Goal: Task Accomplishment & Management: Manage account settings

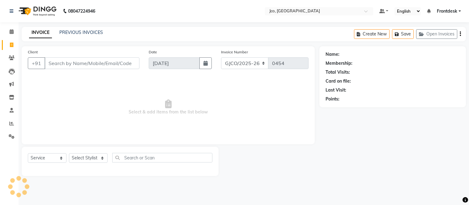
select select "service"
click at [443, 35] on button "Open Invoices" at bounding box center [436, 34] width 41 height 10
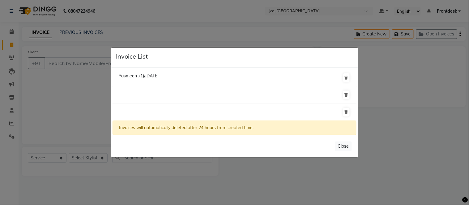
click at [158, 74] on span "Yasmeen .(1)/[DATE]" at bounding box center [139, 76] width 40 height 6
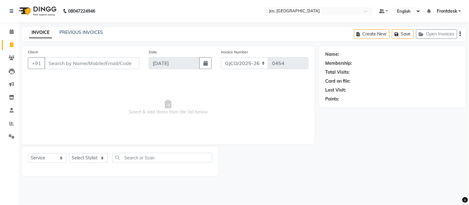
click at [439, 36] on button "Open Invoices" at bounding box center [436, 34] width 41 height 10
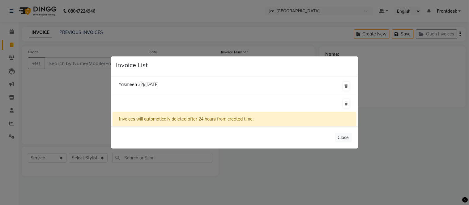
click at [155, 87] on span "Yasmeen .(2)/[DATE]" at bounding box center [139, 85] width 40 height 6
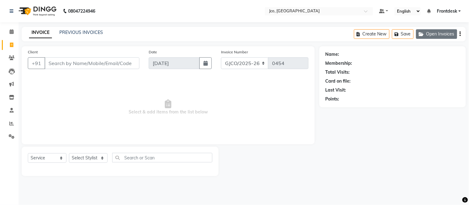
click at [440, 36] on button "Open Invoices" at bounding box center [436, 34] width 41 height 10
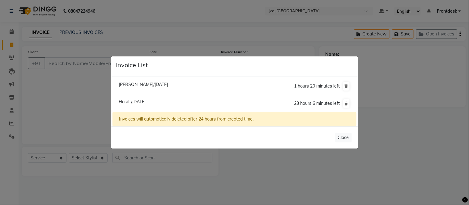
click at [146, 101] on span "Hasil ./[DATE]" at bounding box center [132, 102] width 27 height 6
type input "9990792129"
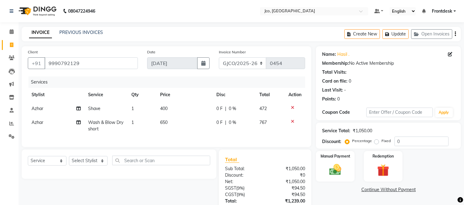
click at [216, 122] on span "0 F" at bounding box center [219, 123] width 6 height 6
select select "79221"
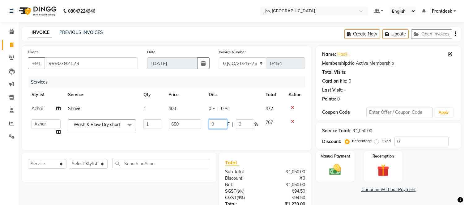
click at [218, 125] on input "0" at bounding box center [218, 125] width 19 height 10
type input "150"
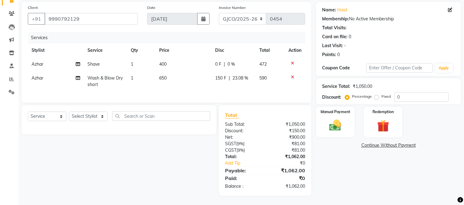
scroll to position [49, 0]
click at [416, 165] on div "Name: [PERSON_NAME] . Membership: No Active Membership Total Visits: Card on fi…" at bounding box center [391, 99] width 150 height 194
click at [335, 122] on img at bounding box center [335, 126] width 20 height 15
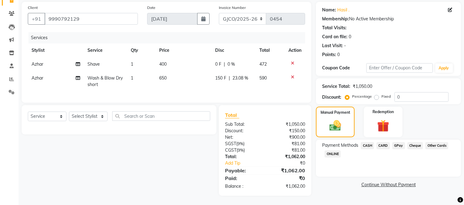
click at [399, 142] on span "GPay" at bounding box center [398, 145] width 13 height 7
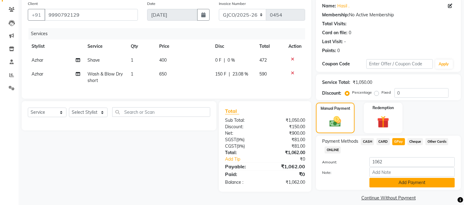
click at [409, 184] on button "Add Payment" at bounding box center [411, 183] width 85 height 10
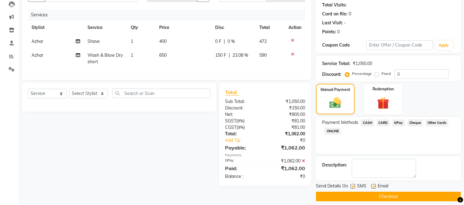
scroll to position [72, 0]
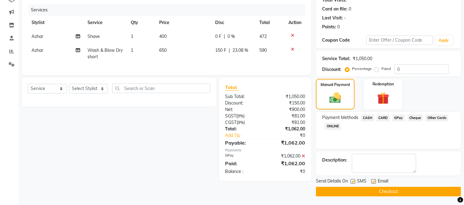
click at [373, 183] on label at bounding box center [373, 181] width 5 height 5
click at [373, 183] on input "checkbox" at bounding box center [373, 182] width 4 height 4
checkbox input "false"
click at [384, 194] on button "Checkout" at bounding box center [388, 192] width 145 height 10
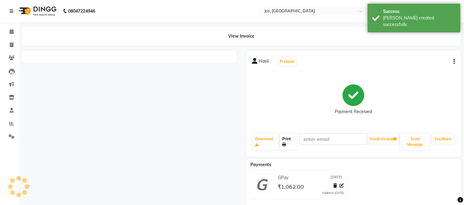
click at [292, 147] on link "Print" at bounding box center [288, 142] width 17 height 16
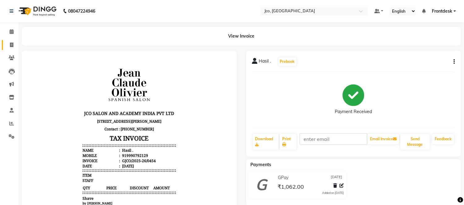
click at [11, 45] on icon at bounding box center [11, 45] width 3 height 5
select select "service"
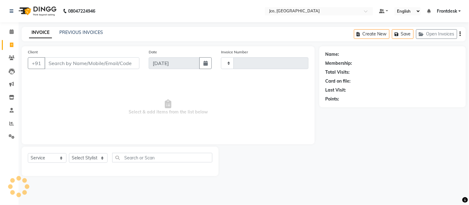
click at [59, 64] on input "Client" at bounding box center [91, 63] width 95 height 12
type input "0455"
select select "8000"
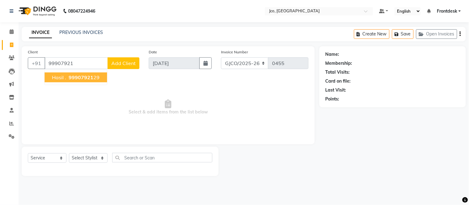
click at [92, 82] on button "Hasil . 99907921 29" at bounding box center [75, 78] width 62 height 10
type input "9990792129"
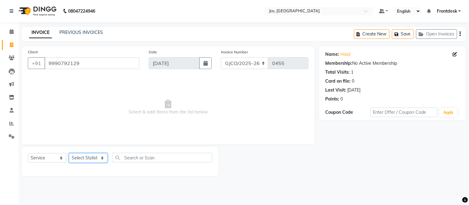
click at [87, 159] on select "Select Stylist [PERSON_NAME] [PERSON_NAME] [PERSON_NAME] Frontdesk Gopal Jouyi …" at bounding box center [88, 159] width 39 height 10
select select "79221"
click at [69, 154] on select "Select Stylist [PERSON_NAME] [PERSON_NAME] [PERSON_NAME] Frontdesk Gopal Jouyi …" at bounding box center [88, 159] width 39 height 10
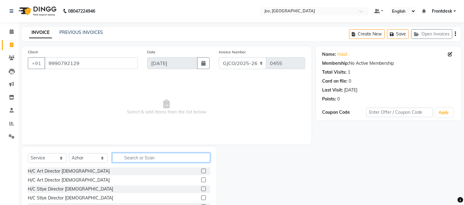
click at [147, 158] on input "text" at bounding box center [161, 158] width 98 height 10
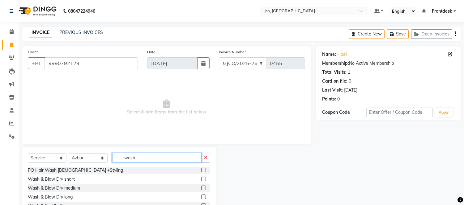
scroll to position [1, 0]
type input "wash"
click at [201, 188] on label at bounding box center [203, 188] width 5 height 5
click at [201, 188] on input "checkbox" at bounding box center [203, 189] width 4 height 4
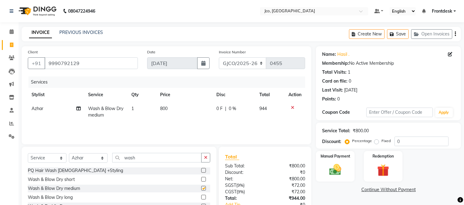
checkbox input "false"
click at [179, 110] on td "800" at bounding box center [184, 112] width 56 height 20
select select "79221"
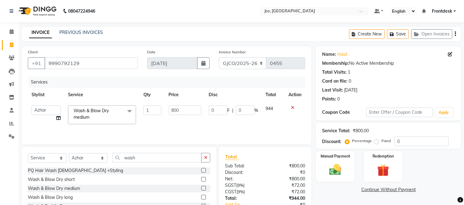
click at [201, 179] on label at bounding box center [203, 179] width 5 height 5
click at [201, 179] on input "checkbox" at bounding box center [203, 180] width 4 height 4
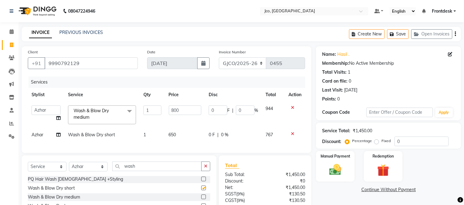
checkbox input "false"
click at [189, 112] on input "800" at bounding box center [185, 111] width 32 height 10
click at [292, 107] on icon at bounding box center [292, 108] width 3 height 4
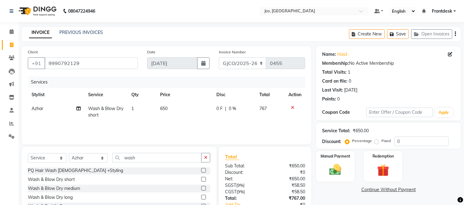
click at [184, 111] on td "650" at bounding box center [184, 112] width 56 height 20
select select "79221"
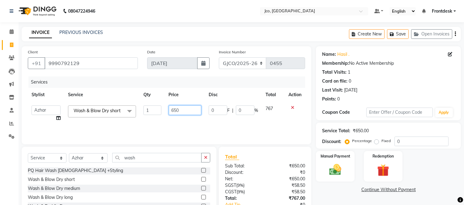
click at [186, 112] on input "650" at bounding box center [185, 111] width 32 height 10
type input "6"
type input "500"
click at [161, 125] on div "Services Stylist Service Qty Price Disc Total Action [PERSON_NAME] [PERSON_NAME…" at bounding box center [166, 108] width 277 height 62
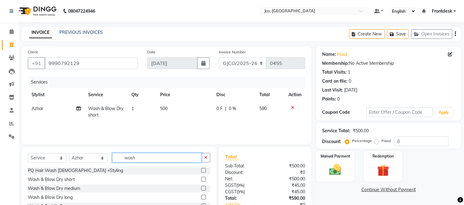
click at [147, 161] on input "wash" at bounding box center [156, 158] width 89 height 10
type input "w"
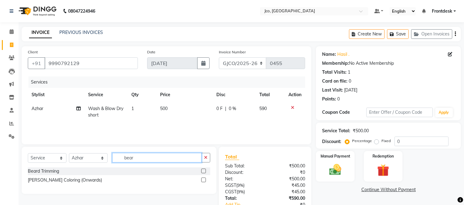
type input "bear"
click at [204, 172] on label at bounding box center [203, 171] width 5 height 5
click at [204, 172] on input "checkbox" at bounding box center [203, 172] width 4 height 4
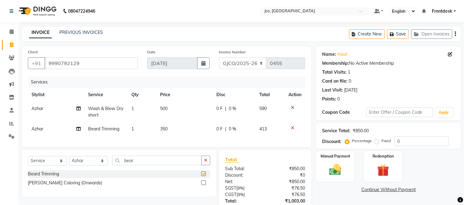
checkbox input "false"
click at [11, 31] on icon at bounding box center [12, 31] width 4 height 5
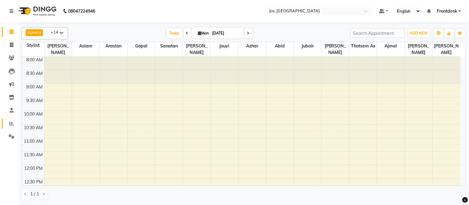
click at [11, 124] on icon at bounding box center [11, 123] width 5 height 5
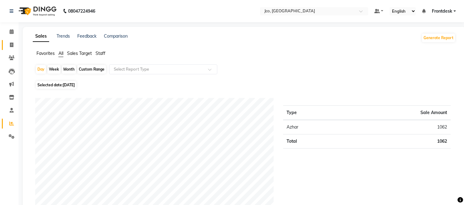
click at [11, 45] on icon at bounding box center [11, 45] width 3 height 5
select select "service"
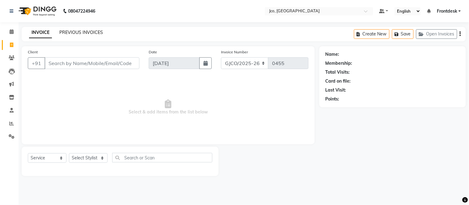
click at [87, 32] on link "PREVIOUS INVOICES" at bounding box center [81, 33] width 44 height 6
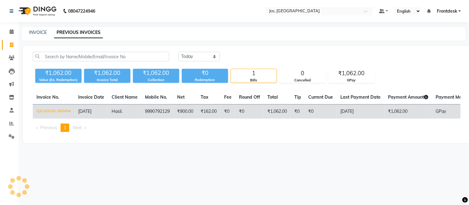
click at [330, 111] on td "₹0" at bounding box center [321, 112] width 32 height 15
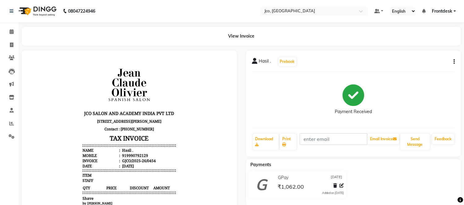
click at [454, 62] on icon "button" at bounding box center [453, 62] width 1 height 0
click at [423, 73] on div "Edit Invoice" at bounding box center [423, 74] width 42 height 8
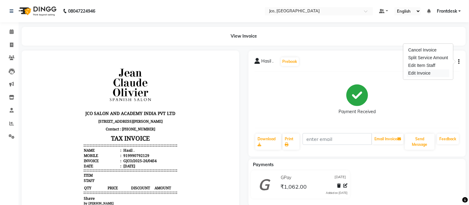
select select "service"
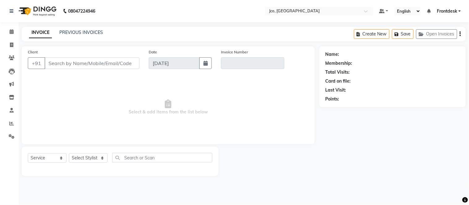
type input "9990792129"
type input "GJCO/2025-26/0454"
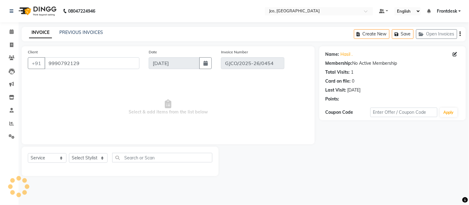
select select "select"
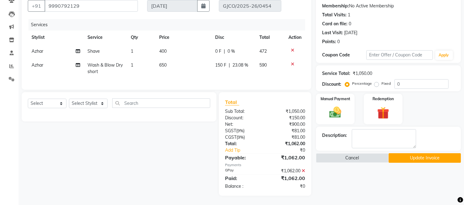
scroll to position [62, 0]
click at [335, 107] on img at bounding box center [335, 113] width 20 height 15
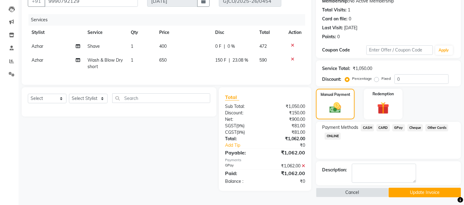
click at [382, 128] on span "CARD" at bounding box center [382, 128] width 13 height 7
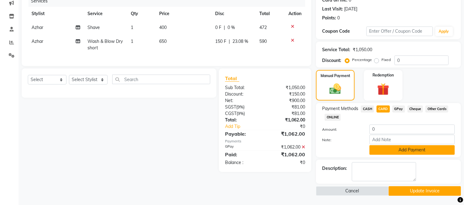
click at [406, 149] on button "Add Payment" at bounding box center [411, 151] width 85 height 10
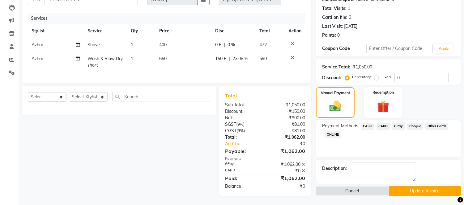
click at [415, 187] on button "Update Invoice" at bounding box center [424, 192] width 72 height 10
